Goal: Task Accomplishment & Management: Use online tool/utility

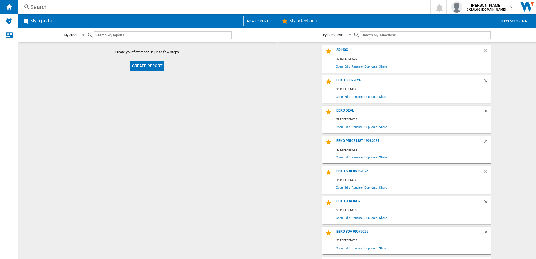
click at [509, 18] on button "New selection" at bounding box center [515, 21] width 34 height 11
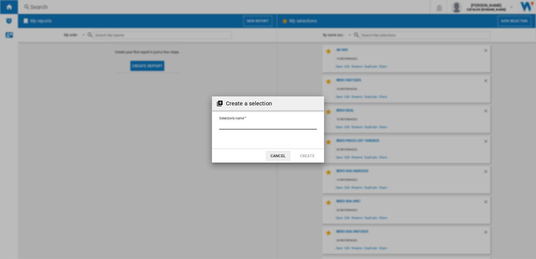
click at [256, 125] on input "Selection's name'" at bounding box center [268, 125] width 98 height 8
type input "**********"
click at [299, 154] on button "Create" at bounding box center [307, 156] width 25 height 10
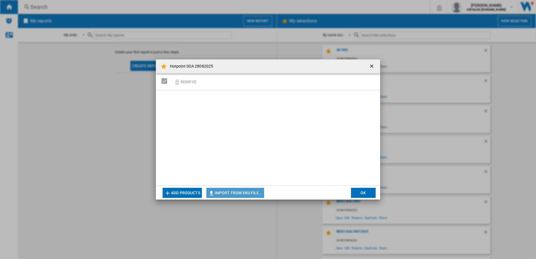
click at [229, 191] on button "Import from SKU file..." at bounding box center [235, 193] width 58 height 10
type input "**********"
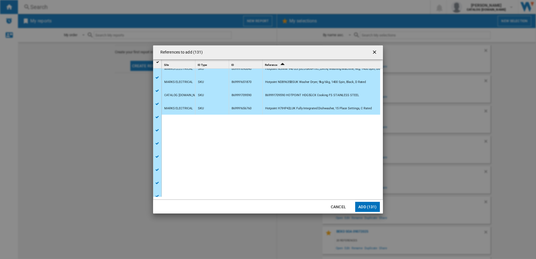
scroll to position [323, 0]
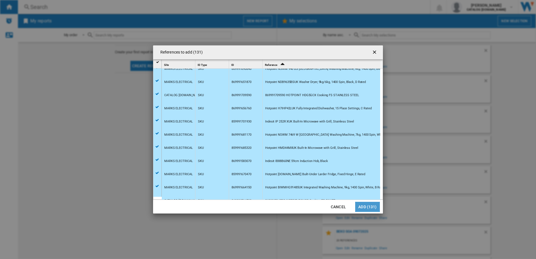
click at [364, 205] on button "Add (131)" at bounding box center [367, 207] width 25 height 10
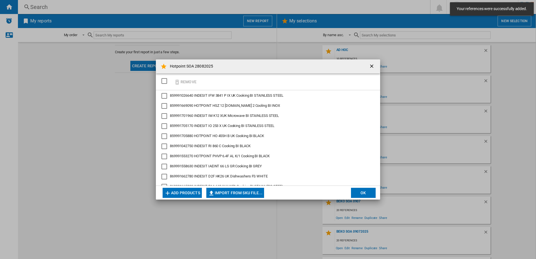
click at [364, 195] on button "OK" at bounding box center [363, 193] width 25 height 10
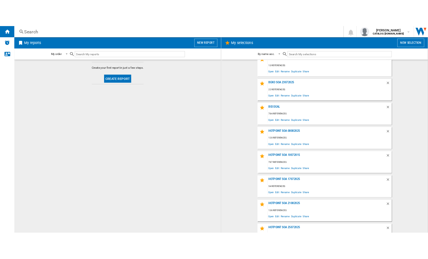
scroll to position [359, 0]
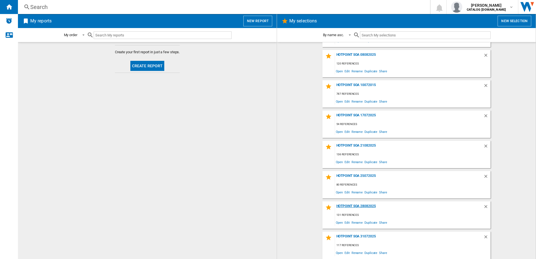
click at [365, 206] on div "Hotpoint SOA 28082025" at bounding box center [409, 208] width 148 height 8
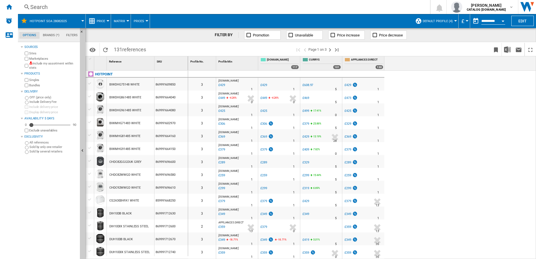
click at [454, 20] on button "Default profile (4)" at bounding box center [439, 21] width 33 height 14
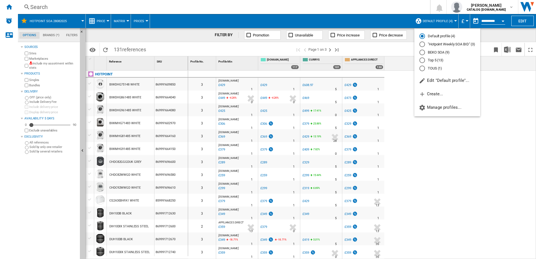
click at [497, 33] on md-backdrop at bounding box center [268, 129] width 536 height 259
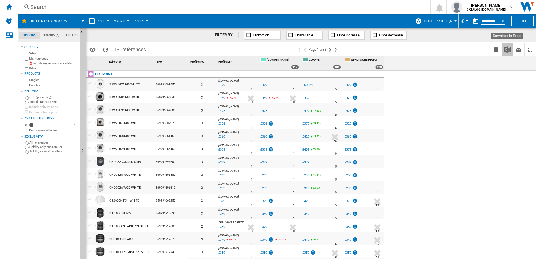
click at [507, 50] on img "Download in Excel" at bounding box center [507, 49] width 7 height 7
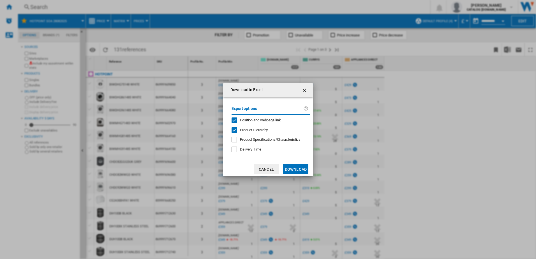
click at [290, 169] on button "Download" at bounding box center [295, 169] width 25 height 10
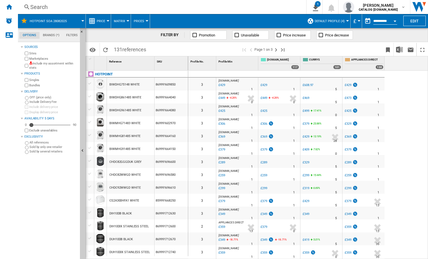
click at [47, 6] on div "Search" at bounding box center [160, 7] width 261 height 8
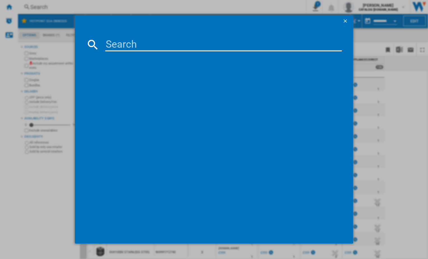
paste input "I55Z1112WUK"
type input "I55Z1112WUK"
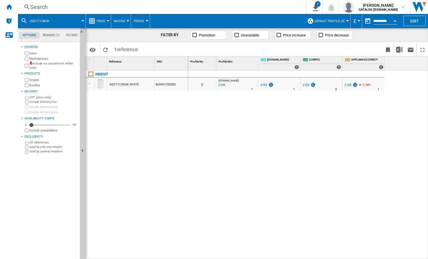
drag, startPoint x: 176, startPoint y: 83, endPoint x: 153, endPoint y: 83, distance: 23.0
click at [153, 78] on div "I55Z1112WUK WHITE 869991700280" at bounding box center [137, 78] width 102 height 0
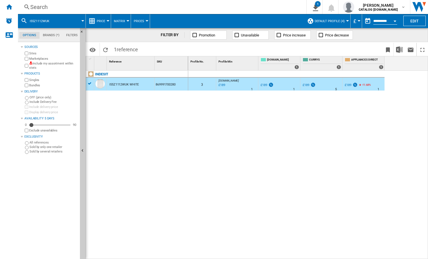
click at [38, 6] on div "Search" at bounding box center [160, 7] width 261 height 8
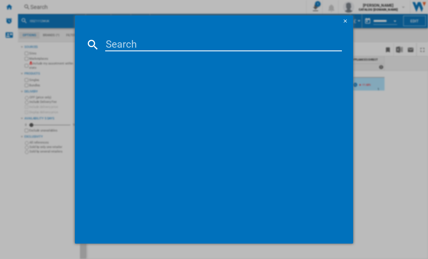
paste input "H7IHP42LUK"
type input "H7IHP42LUK"
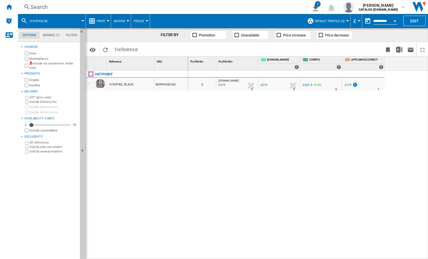
drag, startPoint x: 181, startPoint y: 85, endPoint x: 169, endPoint y: 84, distance: 11.8
click at [160, 84] on div "869991656760" at bounding box center [171, 84] width 33 height 13
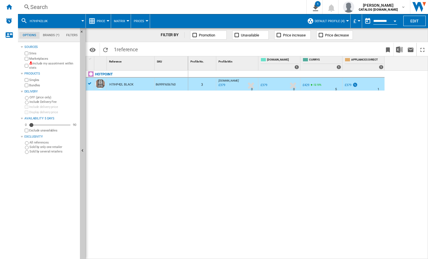
drag, startPoint x: 178, startPoint y: 82, endPoint x: 162, endPoint y: 84, distance: 16.0
click at [162, 84] on div "869991656760" at bounding box center [171, 84] width 33 height 13
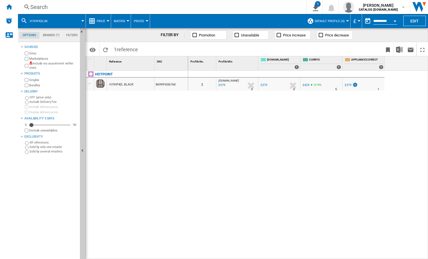
click at [32, 4] on div "Search" at bounding box center [160, 7] width 261 height 8
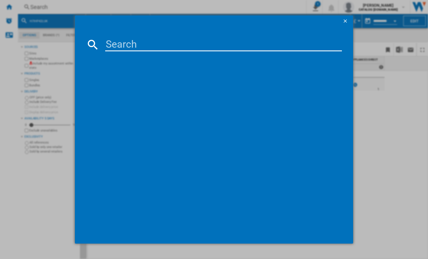
paste input "869991662940"
type input "869991662940"
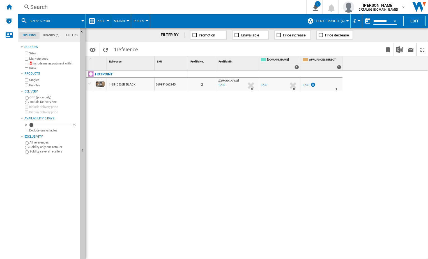
drag, startPoint x: 104, startPoint y: 5, endPoint x: 74, endPoint y: 7, distance: 29.3
click at [74, 7] on div "Search" at bounding box center [160, 7] width 261 height 8
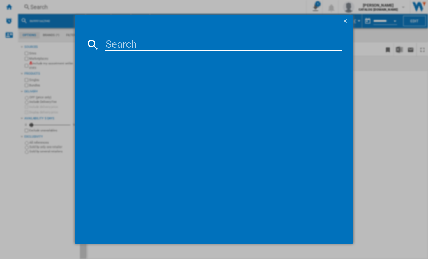
paste input "869991664150"
type input "869991664150"
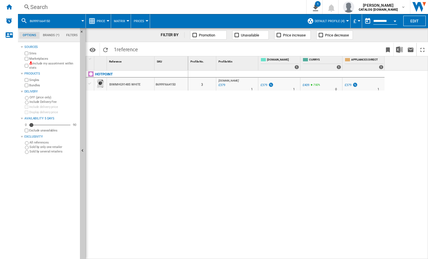
click at [89, 6] on div "Search" at bounding box center [160, 7] width 261 height 8
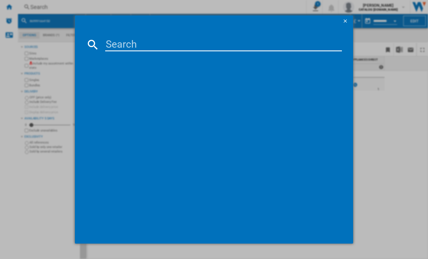
paste input "869991668730"
type input "869991668730"
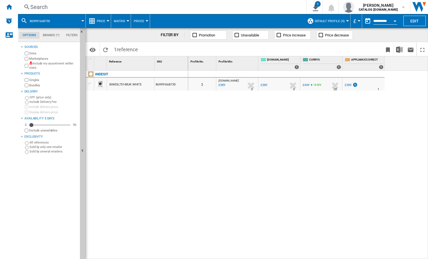
click at [66, 4] on div "Search" at bounding box center [160, 7] width 261 height 8
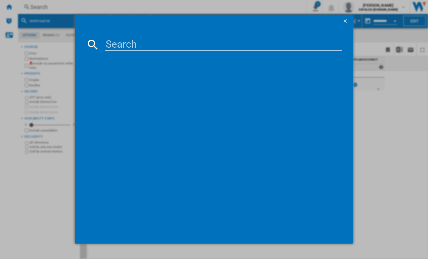
paste input "869991673720"
type input "869991673720"
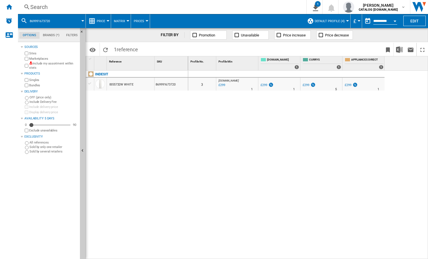
click at [131, 6] on div "Search" at bounding box center [160, 7] width 261 height 8
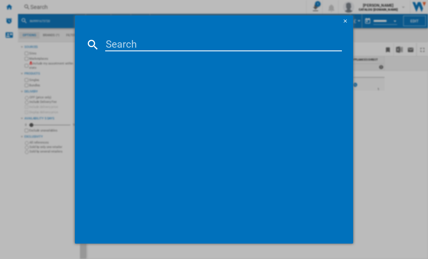
paste input "869991662720"
type input "869991662720"
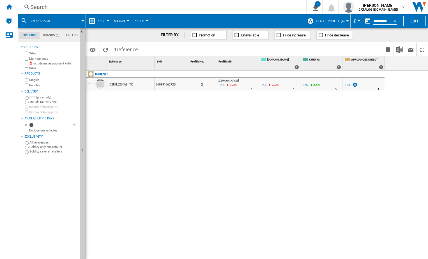
click at [80, 3] on div "Search" at bounding box center [160, 7] width 261 height 8
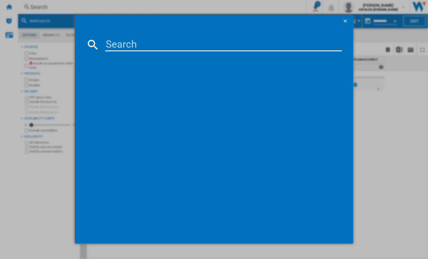
paste input "869991662950"
type input "869991662950"
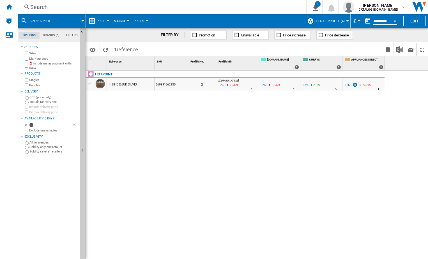
click at [52, 8] on div "Search" at bounding box center [160, 7] width 261 height 8
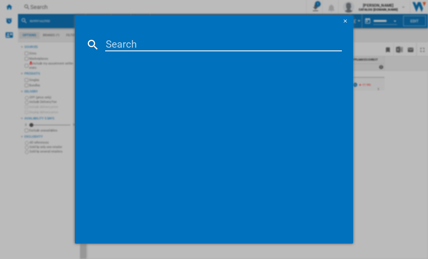
paste input "869991043020"
type input "869991043020"
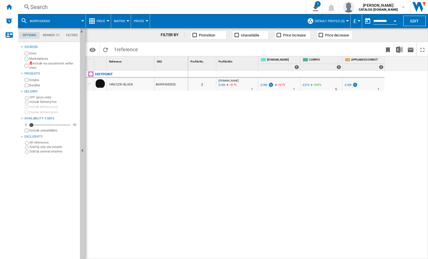
click at [58, 7] on div "Search" at bounding box center [160, 7] width 261 height 8
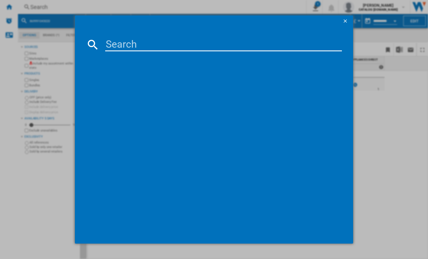
paste input "869991662940"
type input "869991662940"
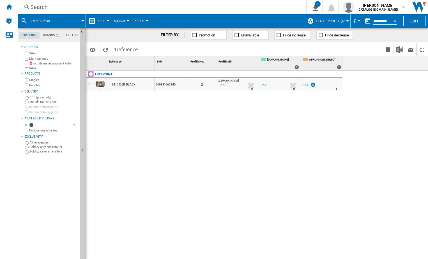
click at [220, 84] on div "£239" at bounding box center [222, 85] width 8 height 6
click at [47, 6] on div "Search" at bounding box center [160, 7] width 261 height 8
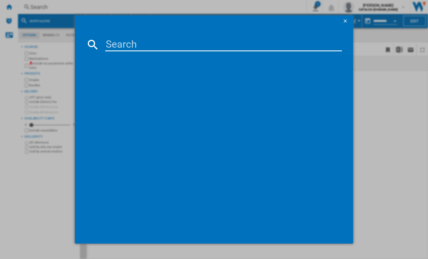
paste input "I55Z1112WUK"
type input "I55Z1112WUK"
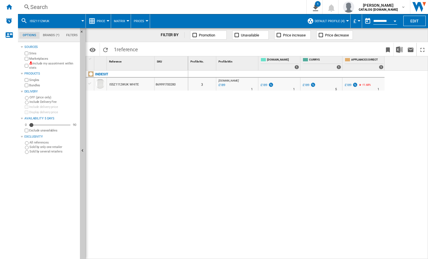
click at [45, 8] on div "Search" at bounding box center [160, 7] width 261 height 8
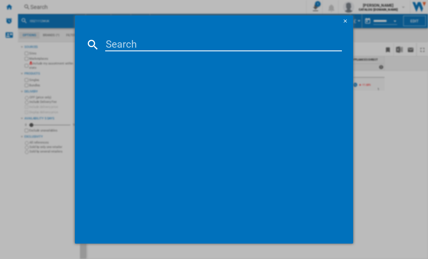
paste input "869991656760"
type input "869991656760"
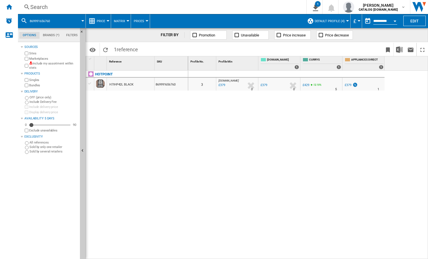
click at [264, 85] on div "£379" at bounding box center [264, 85] width 7 height 4
click at [64, 9] on div "Search" at bounding box center [160, 7] width 261 height 8
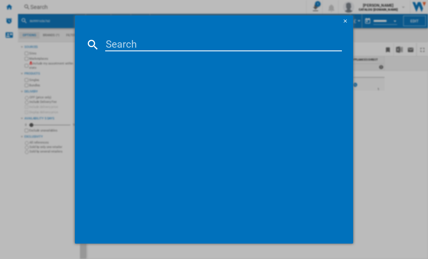
drag, startPoint x: 64, startPoint y: 9, endPoint x: 186, endPoint y: 45, distance: 127.3
paste input "869991673720"
type input "869991673720"
